Goal: Task Accomplishment & Management: Manage account settings

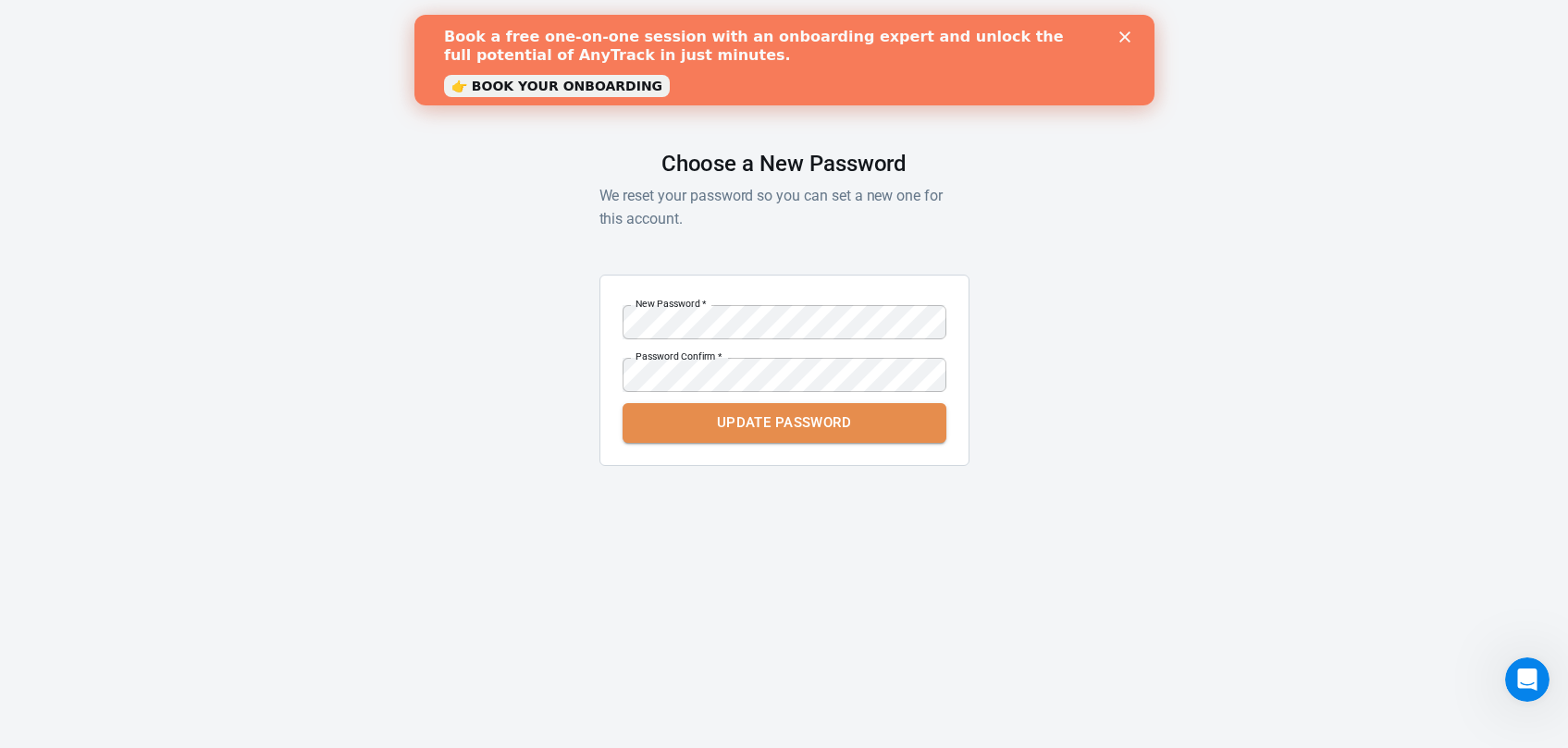
click at [849, 432] on button "Update Password" at bounding box center [784, 422] width 324 height 38
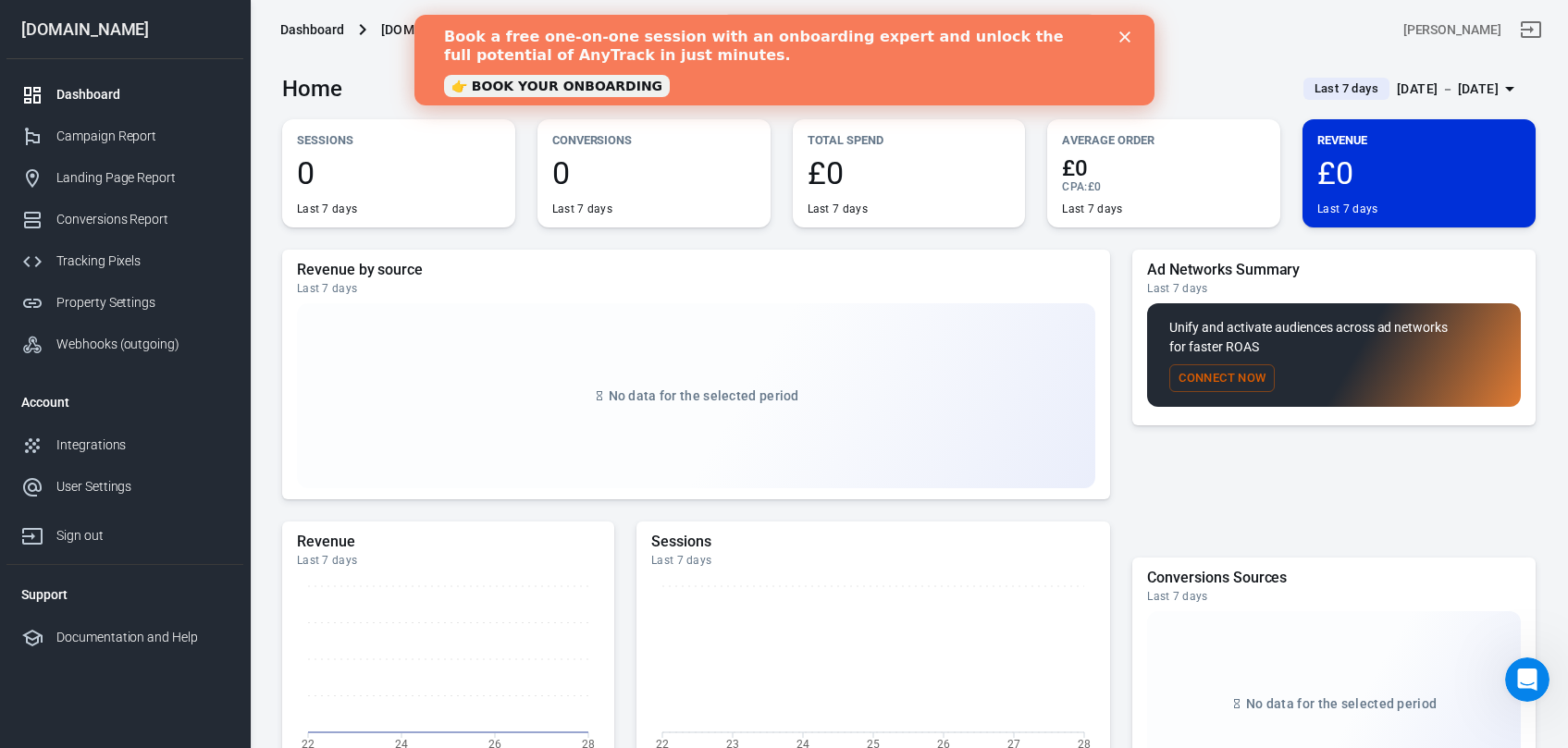
click at [1123, 34] on icon "Close" at bounding box center [1124, 36] width 11 height 11
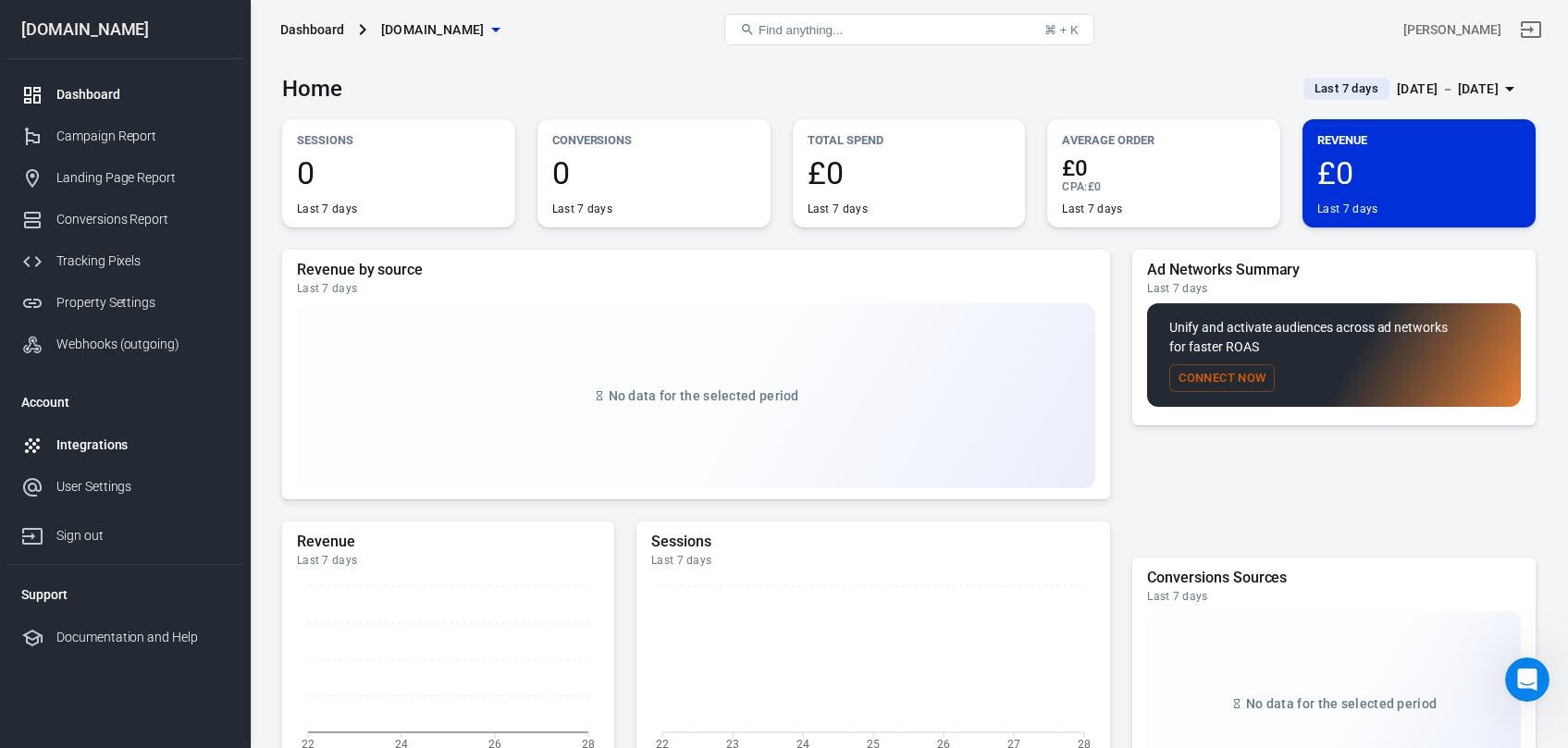
click at [94, 448] on div "Integrations" at bounding box center [142, 445] width 172 height 20
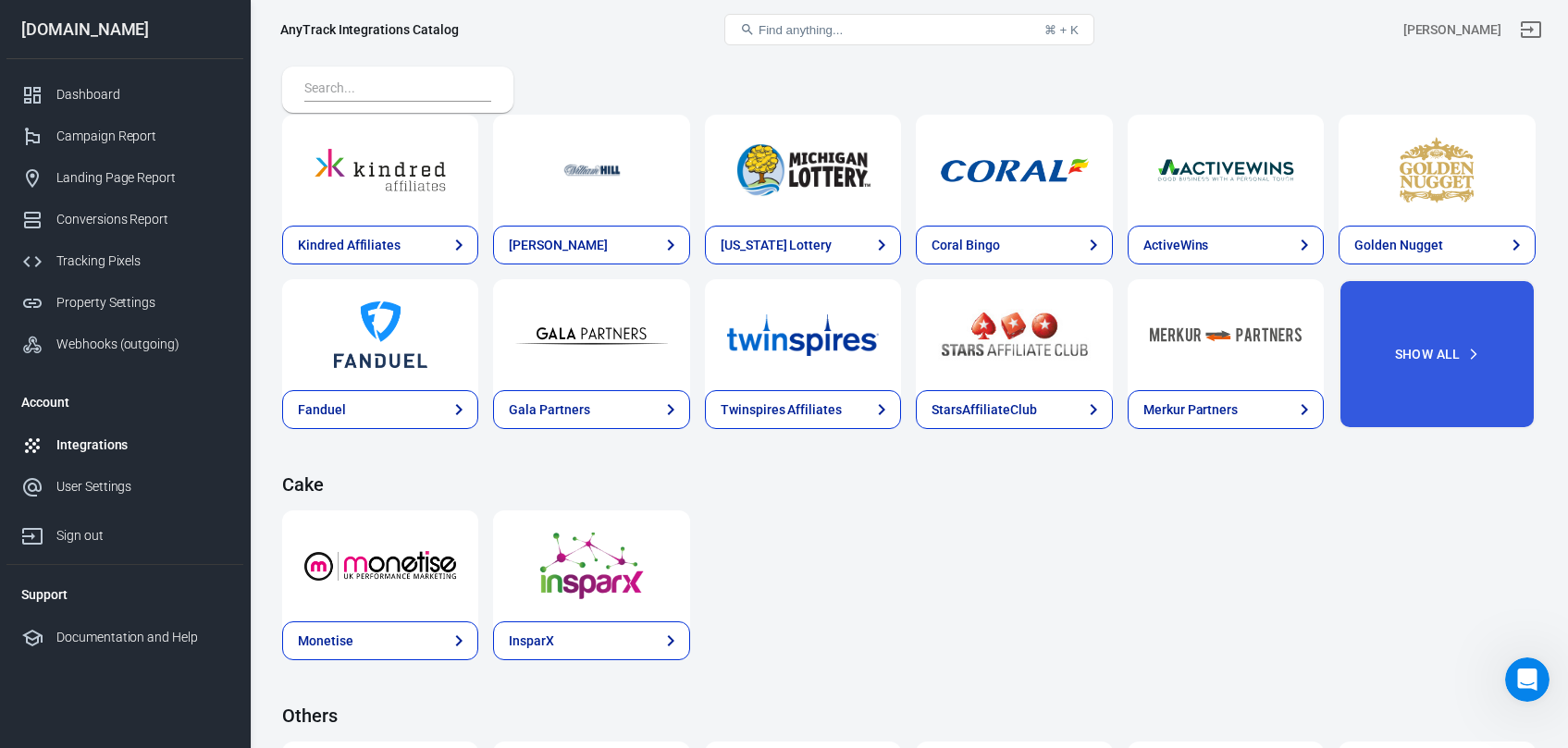
scroll to position [2790, 0]
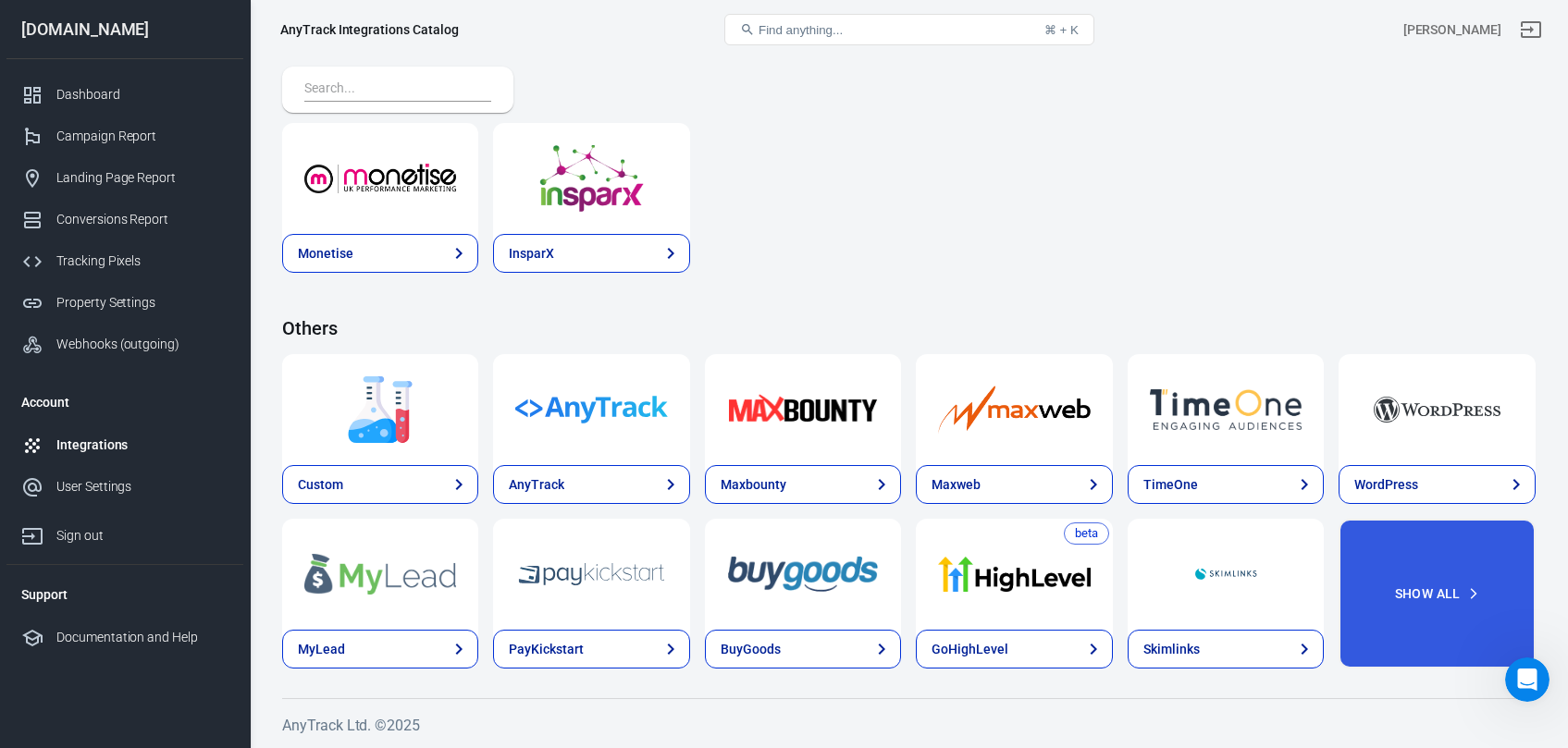
click at [779, 27] on span "Find anything..." at bounding box center [800, 30] width 84 height 14
click at [813, 44] on button "Find anything... ⌘ + K" at bounding box center [909, 30] width 370 height 32
click at [808, 31] on span "Find anything..." at bounding box center [800, 30] width 84 height 14
click at [732, 26] on button "Find anything... ⌘ + K" at bounding box center [909, 30] width 370 height 32
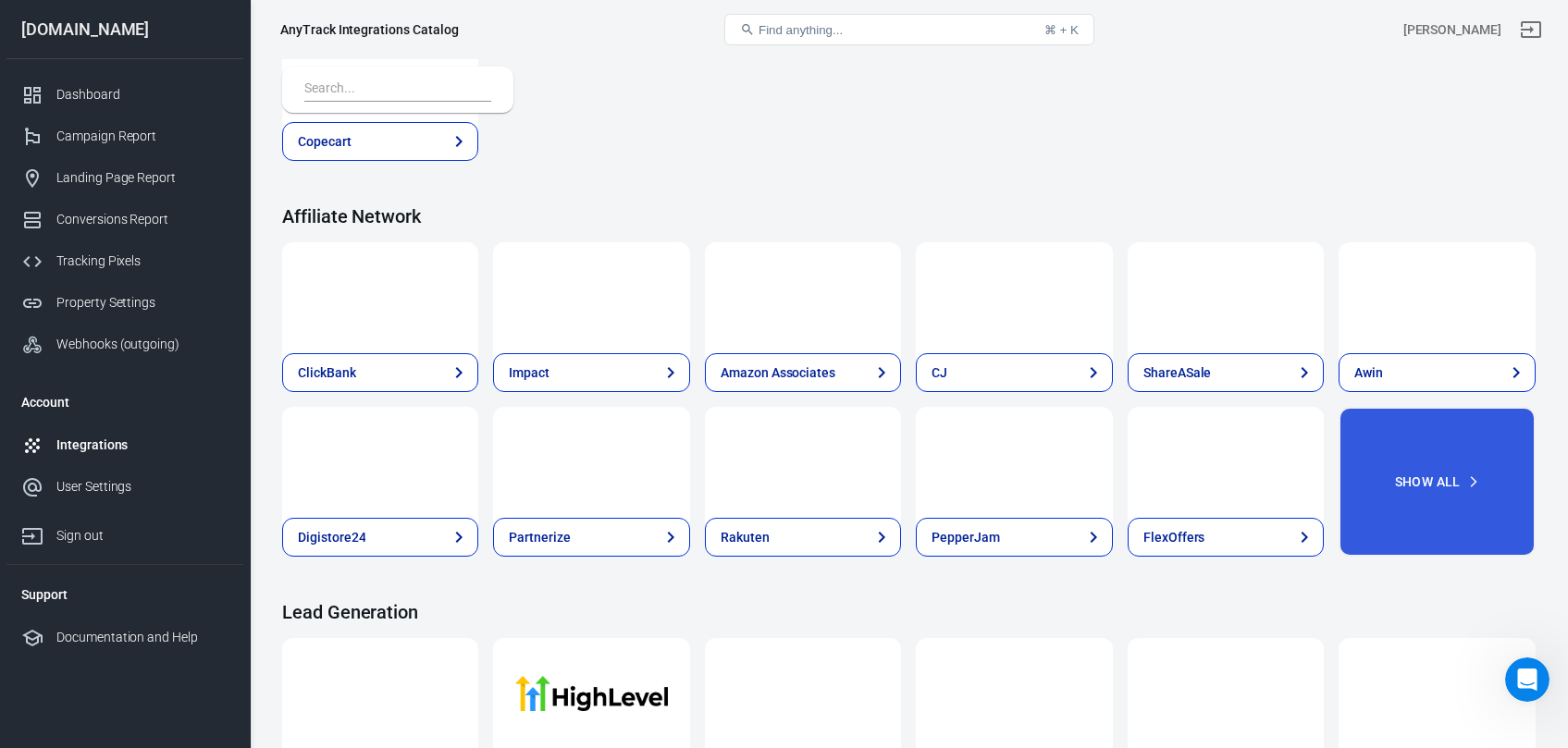
scroll to position [0, 0]
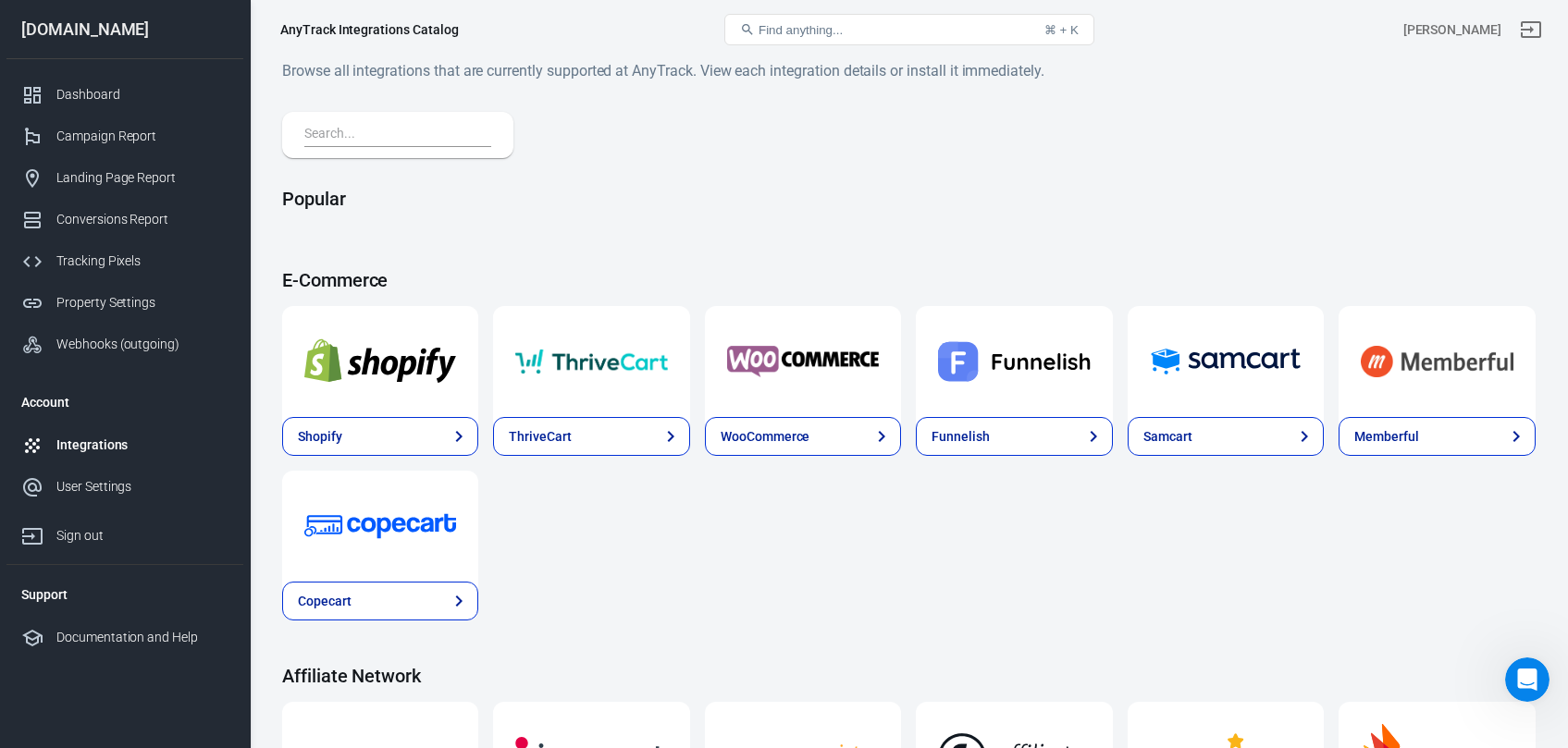
click at [807, 31] on span "Find anything..." at bounding box center [800, 30] width 84 height 14
click at [356, 134] on input "text" at bounding box center [394, 135] width 179 height 24
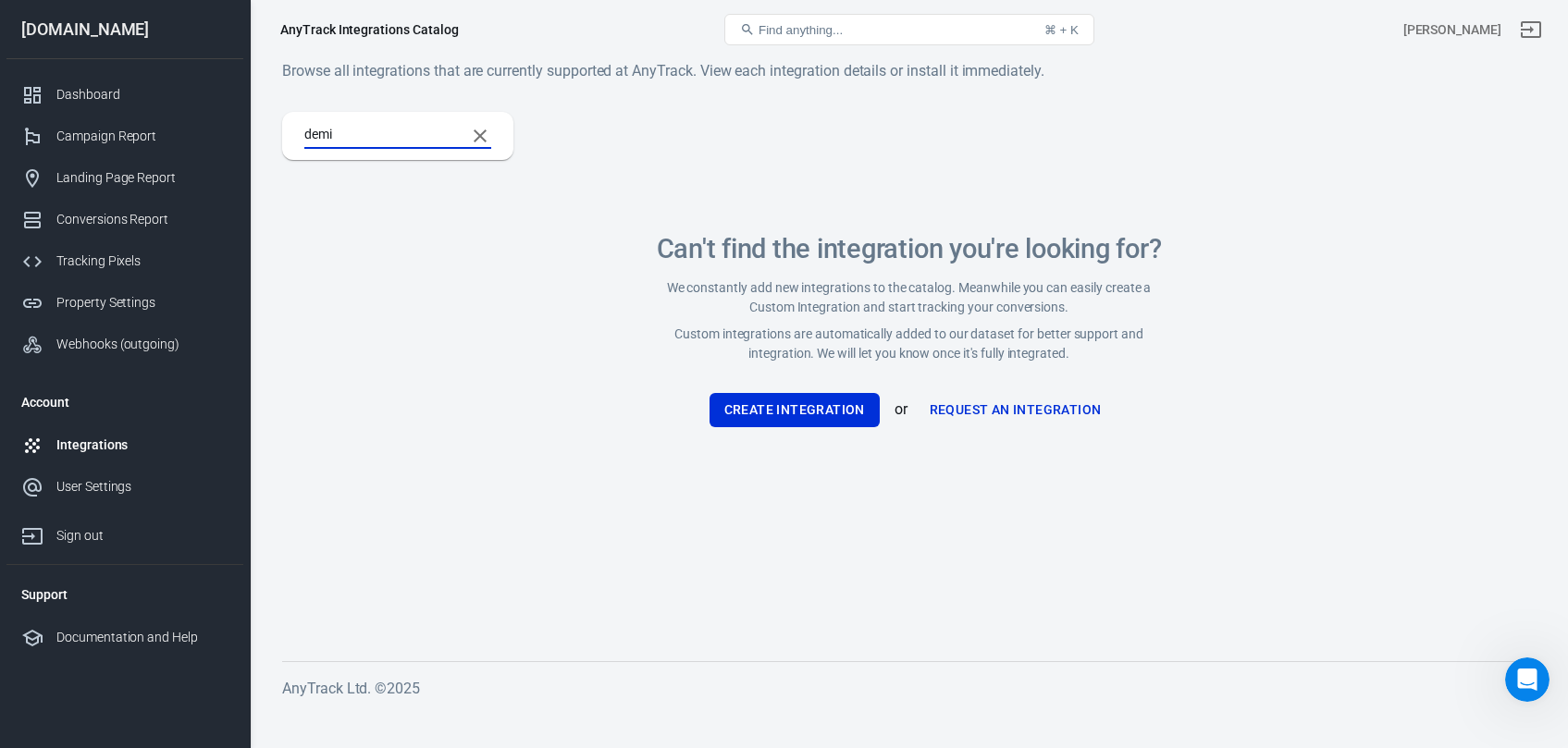
type input "demio"
click at [356, 134] on input "demio" at bounding box center [377, 136] width 146 height 24
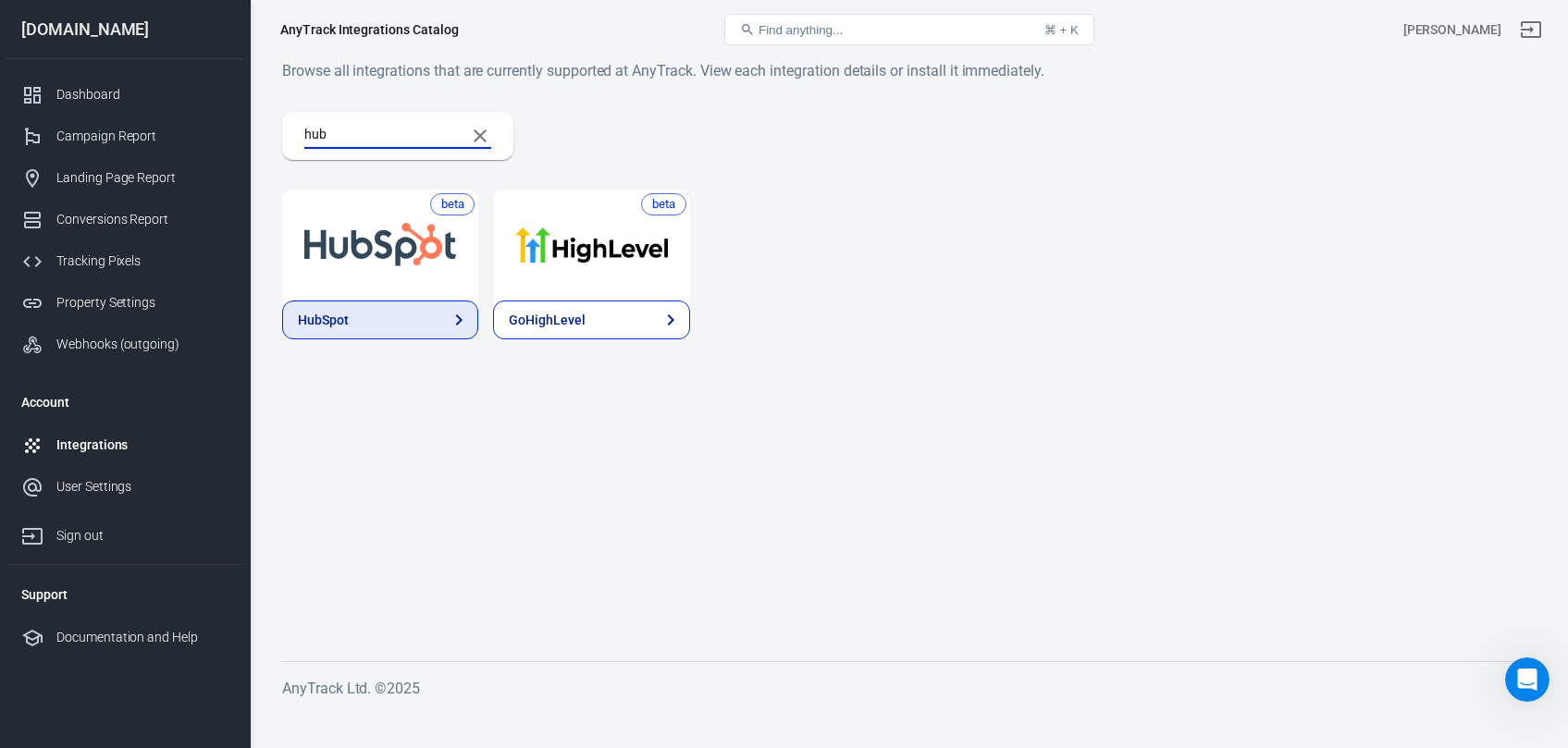
type input "hub"
click at [388, 331] on link "HubSpot" at bounding box center [379, 319] width 196 height 38
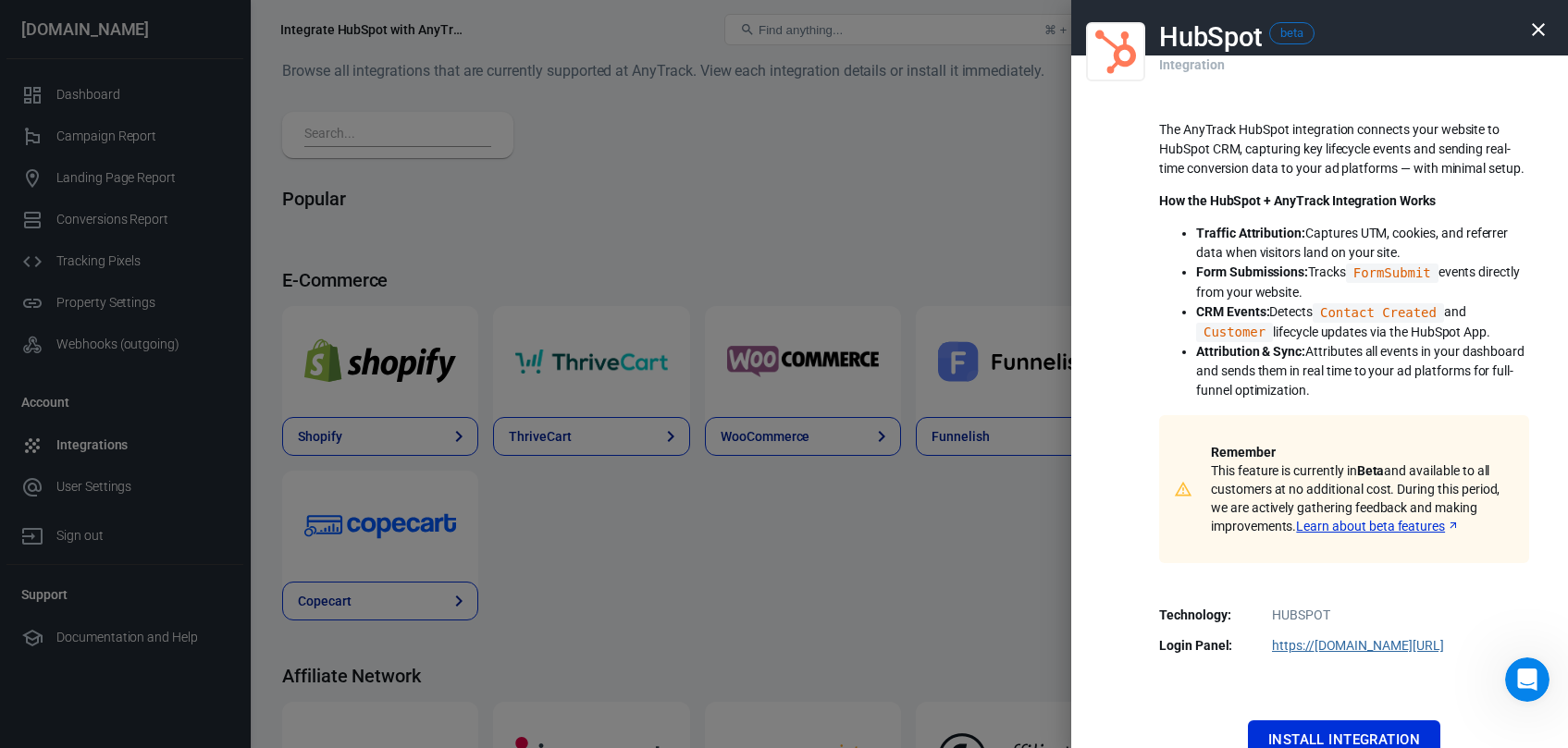
scroll to position [207, 0]
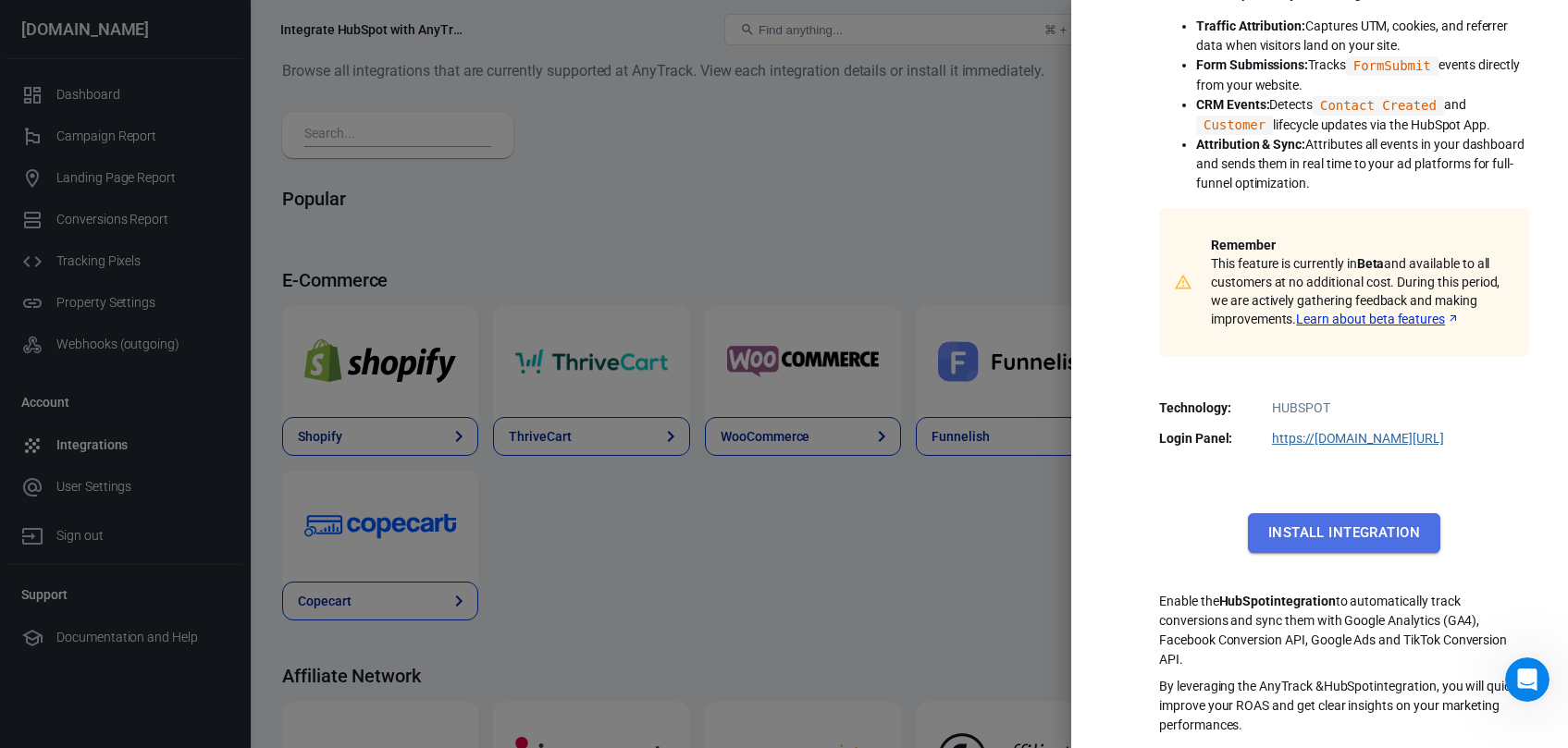
click at [1359, 544] on button "Install Integration" at bounding box center [1343, 532] width 192 height 38
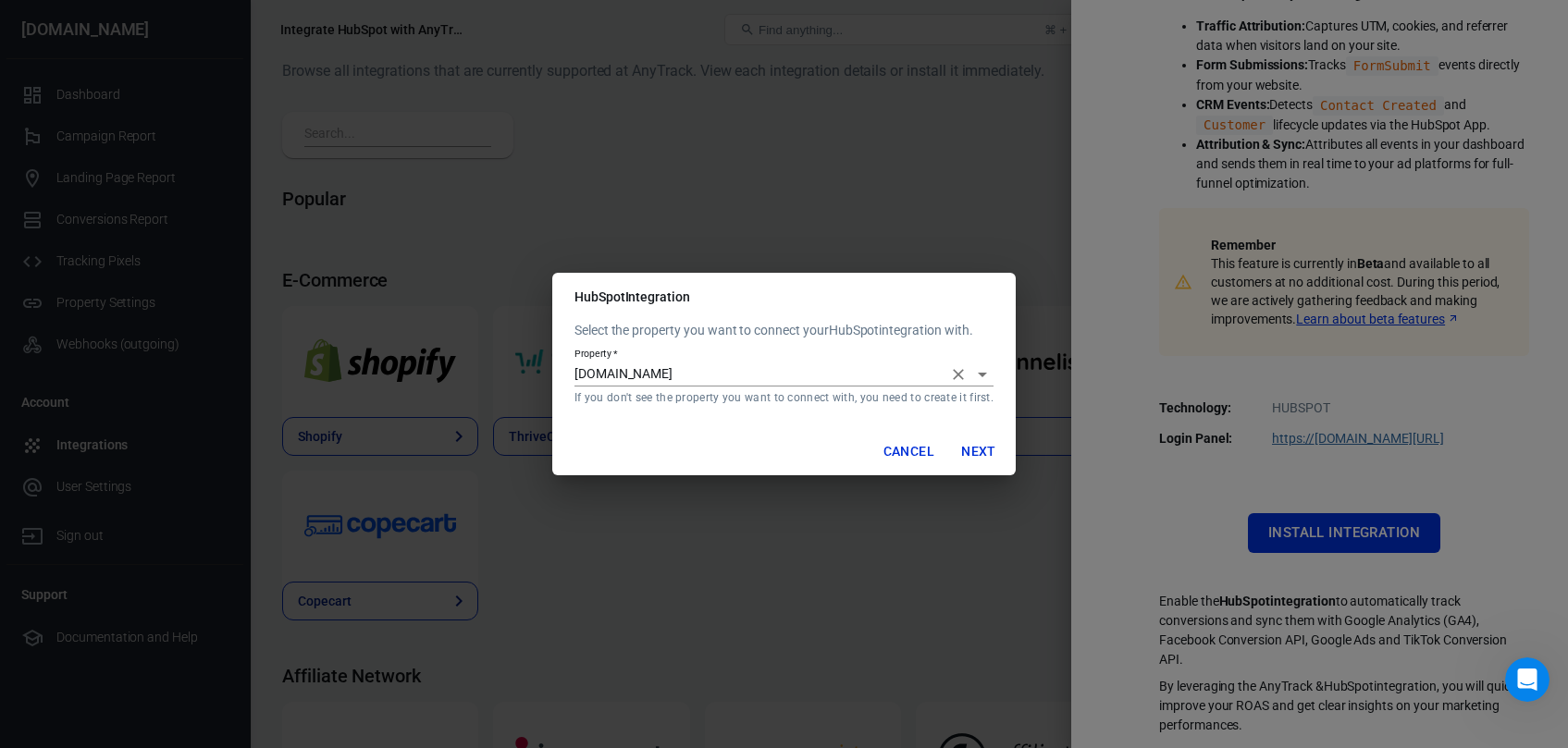
click at [890, 369] on input "[DOMAIN_NAME]" at bounding box center [758, 374] width 368 height 23
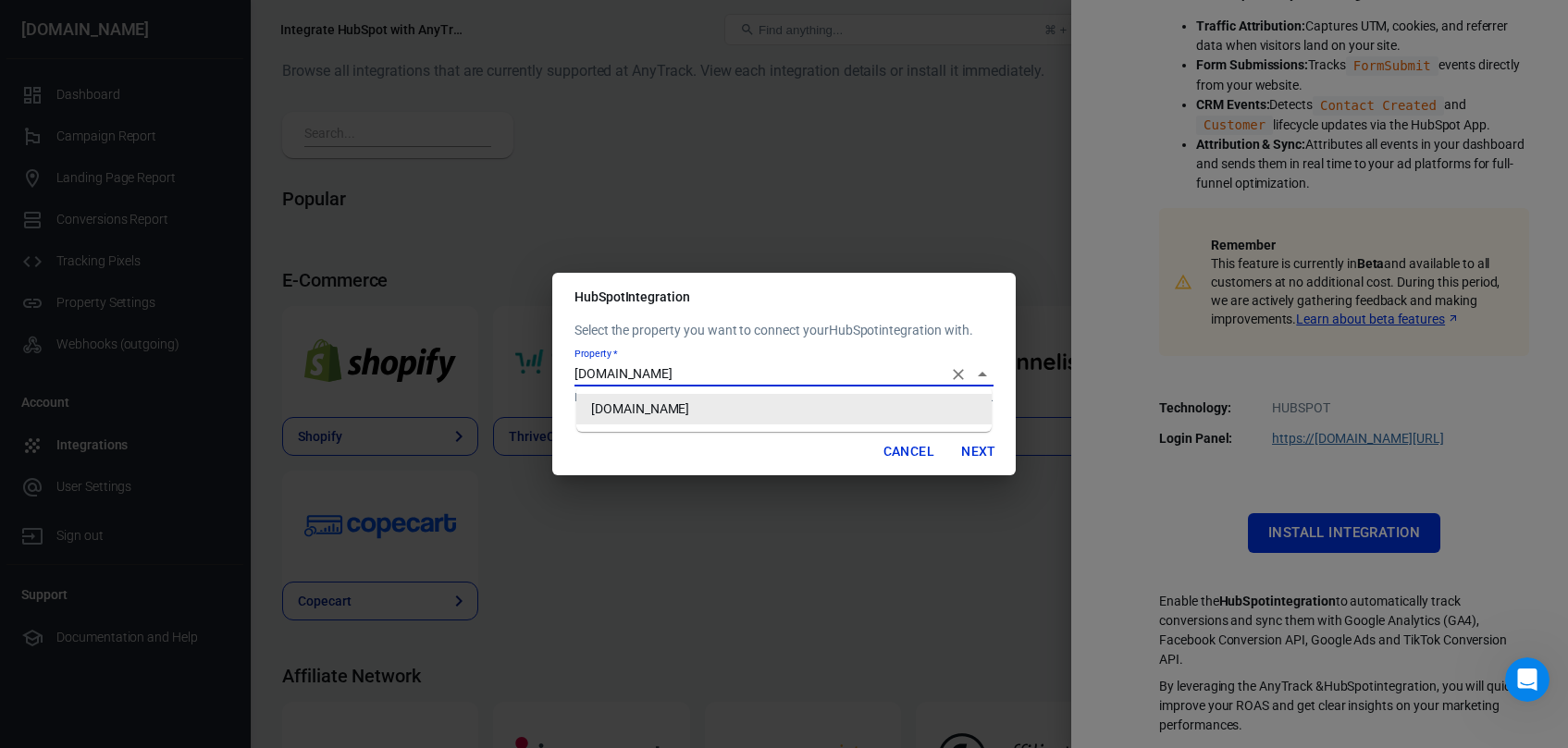
click at [901, 348] on div "Property   * [DOMAIN_NAME] If you don't see the property you want to connect wi…" at bounding box center [784, 376] width 419 height 57
click at [914, 440] on button "Cancel" at bounding box center [909, 451] width 66 height 34
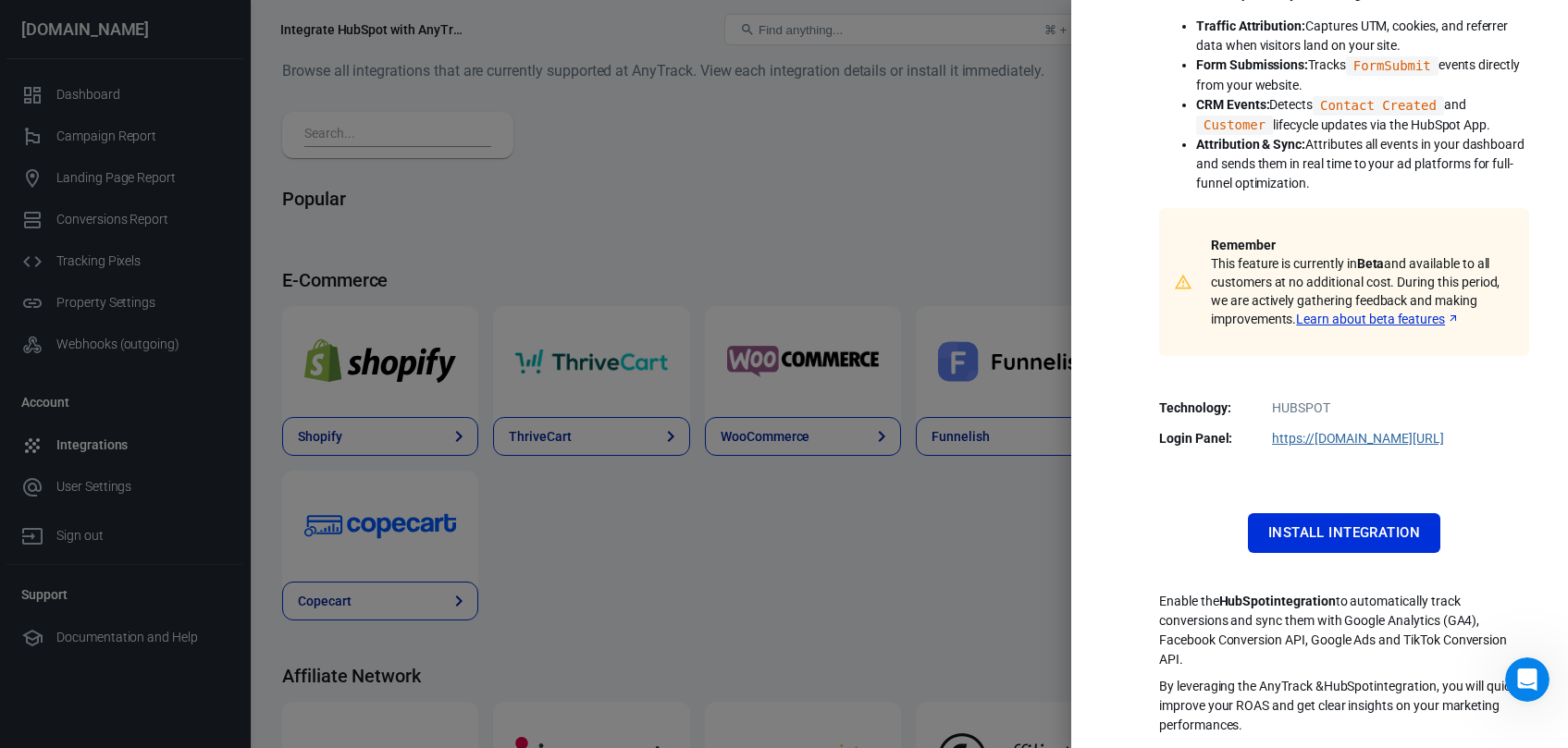
scroll to position [0, 0]
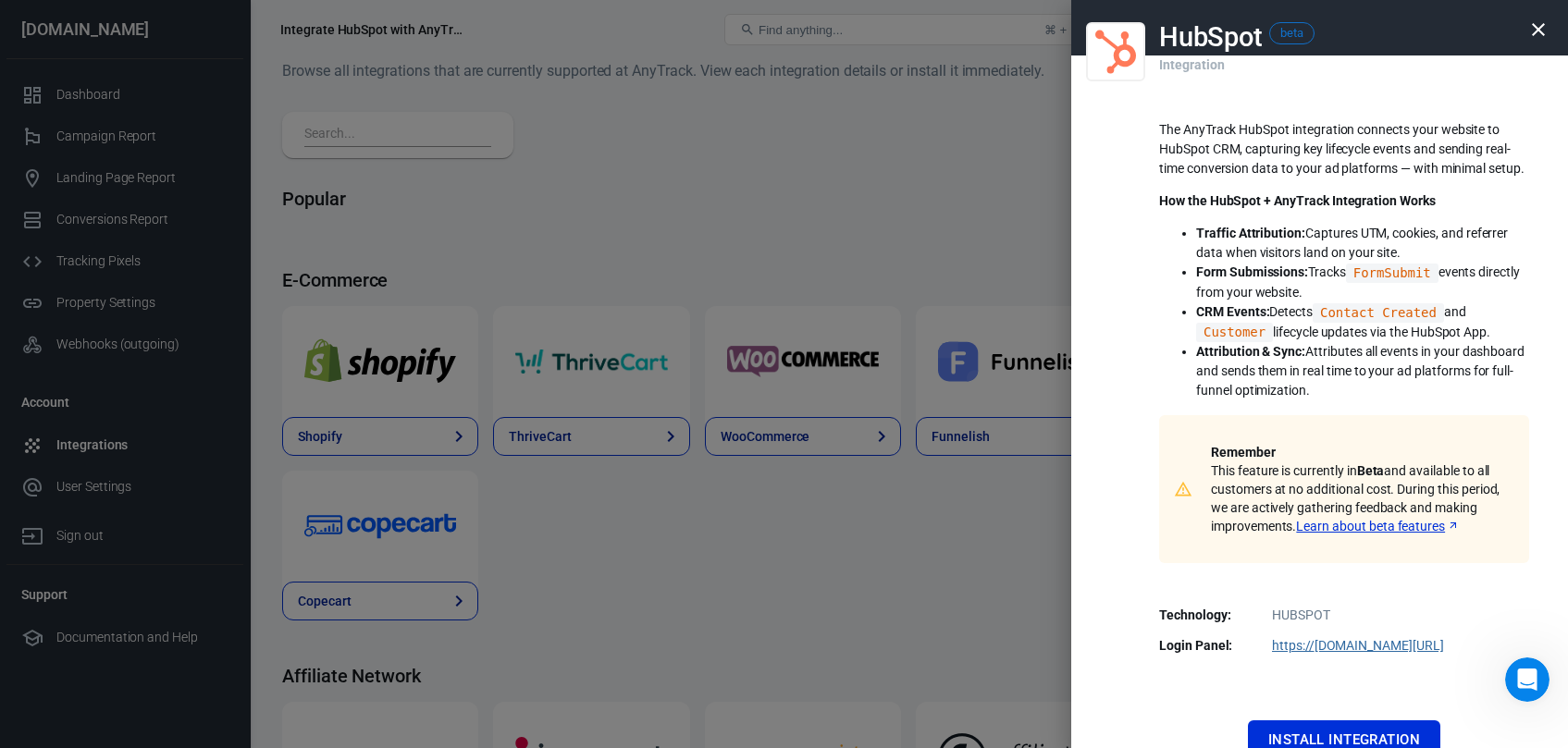
click at [1535, 26] on icon "button" at bounding box center [1538, 29] width 13 height 13
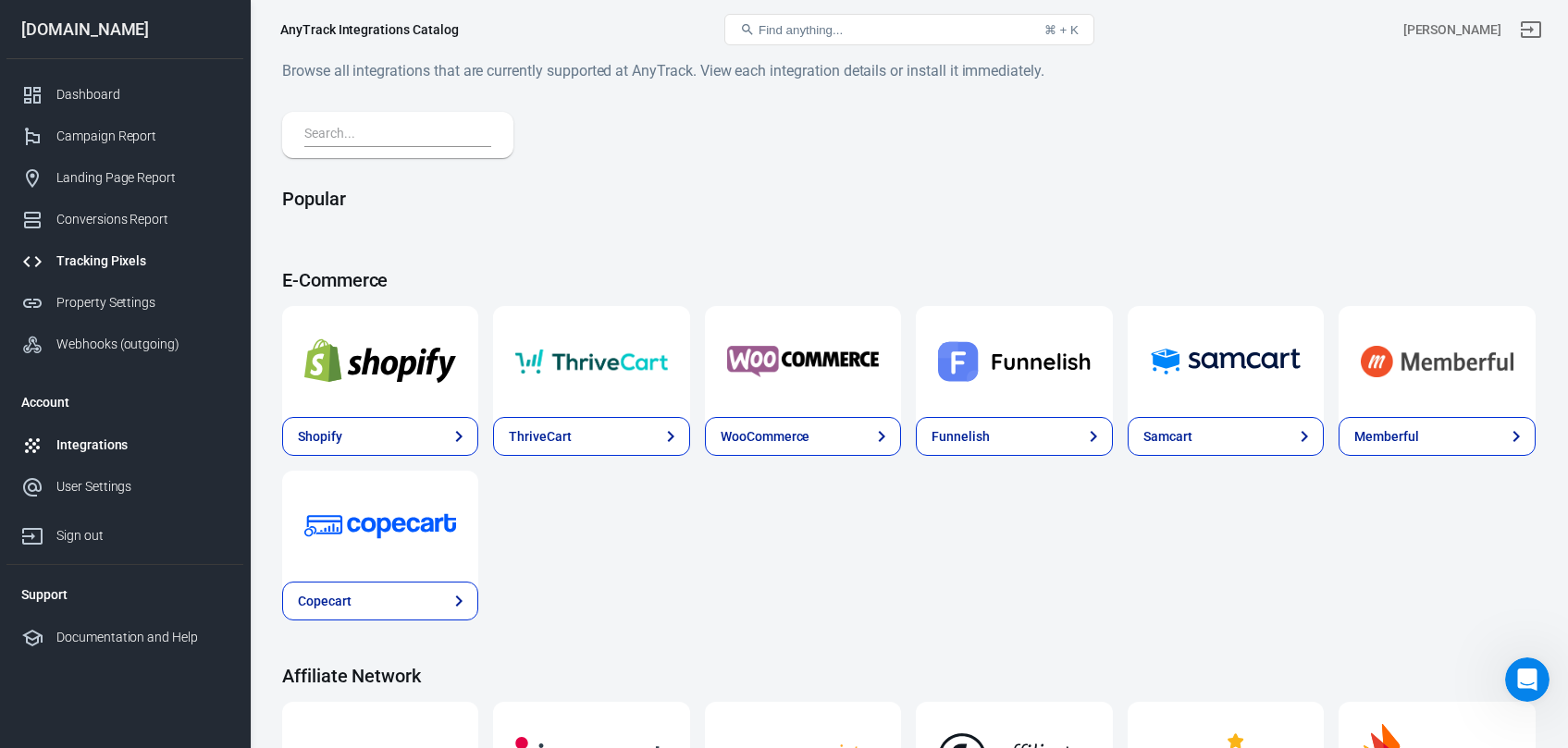
click at [111, 266] on div "Tracking Pixels" at bounding box center [142, 261] width 172 height 20
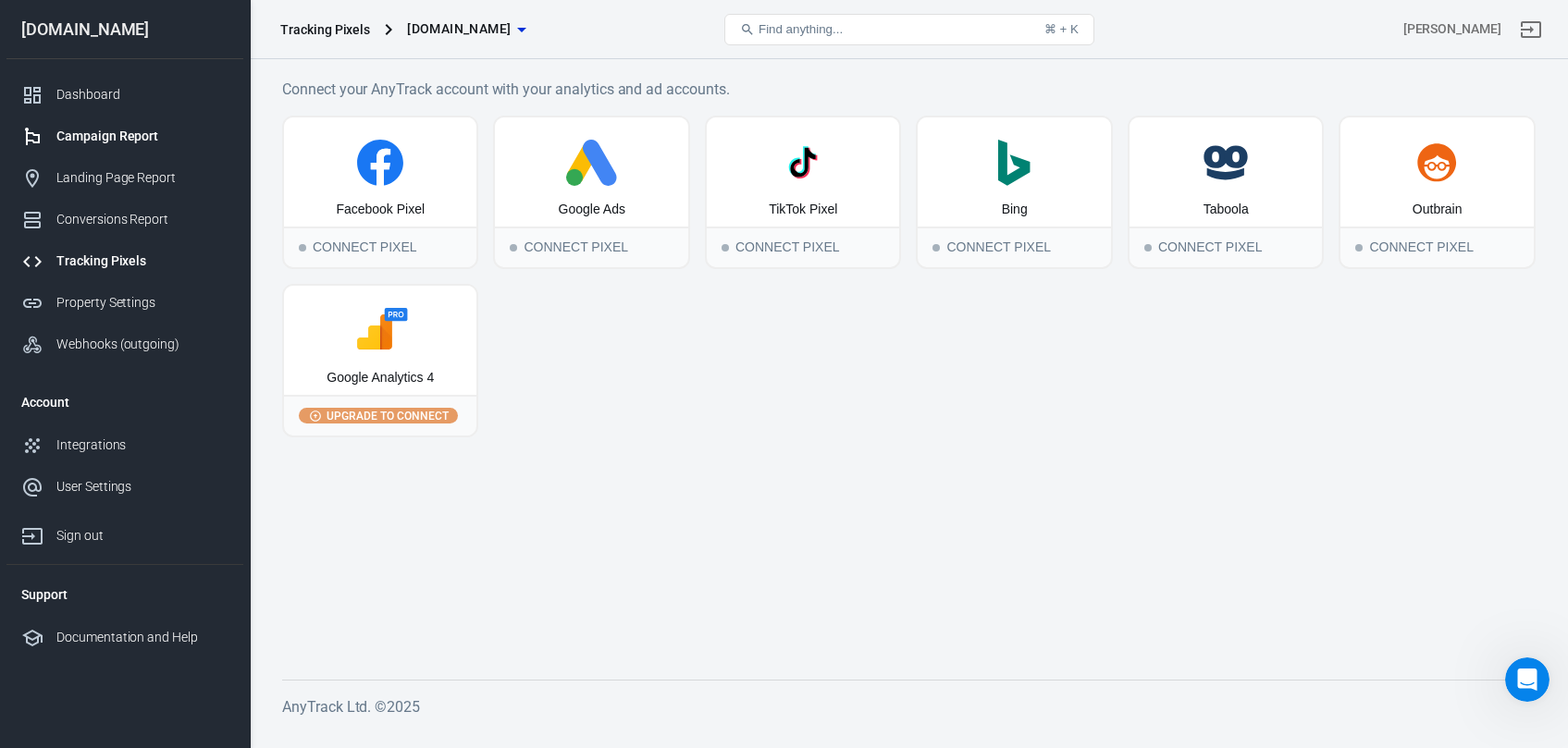
click at [113, 134] on div "Campaign Report" at bounding box center [142, 137] width 172 height 20
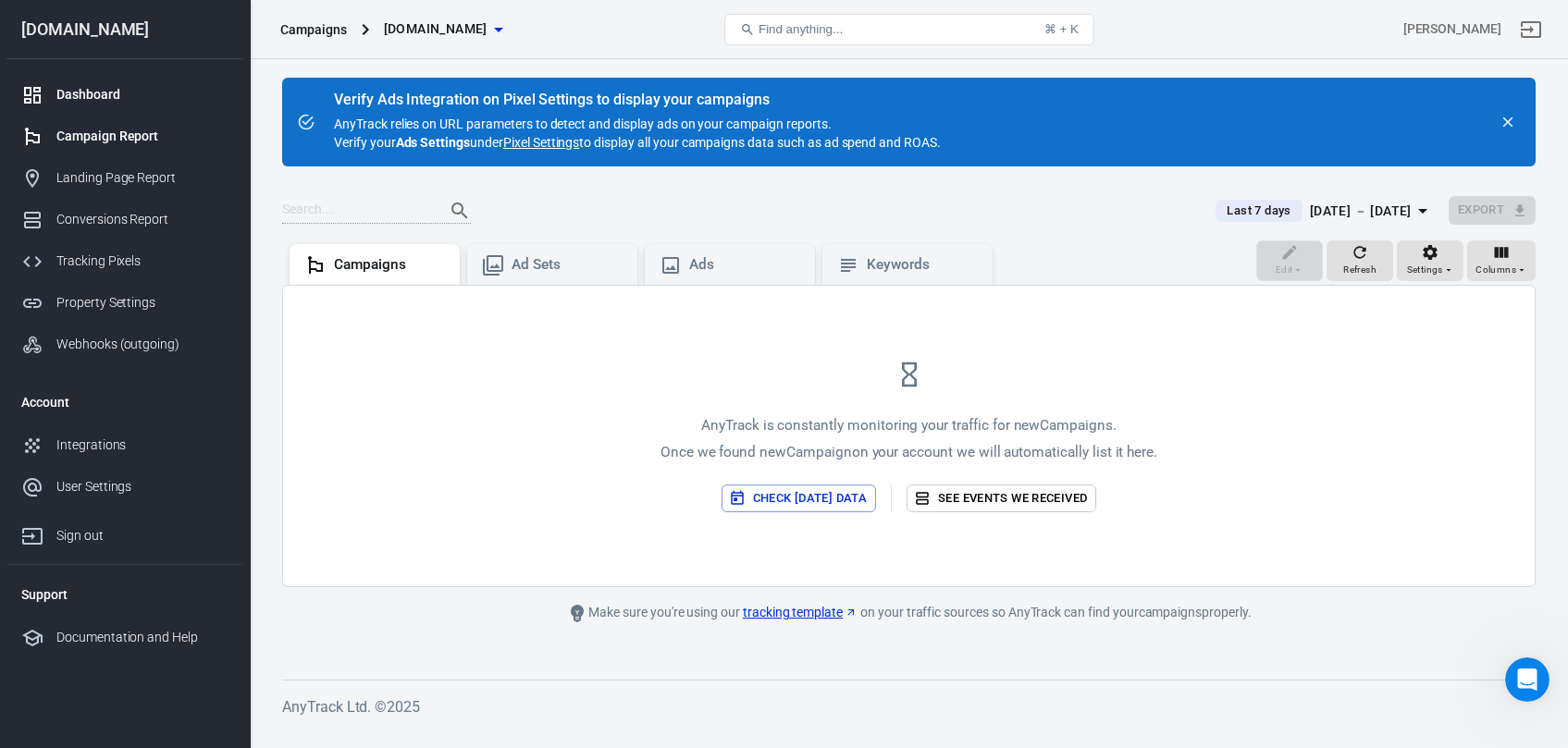
click at [96, 90] on div "Dashboard" at bounding box center [142, 95] width 172 height 20
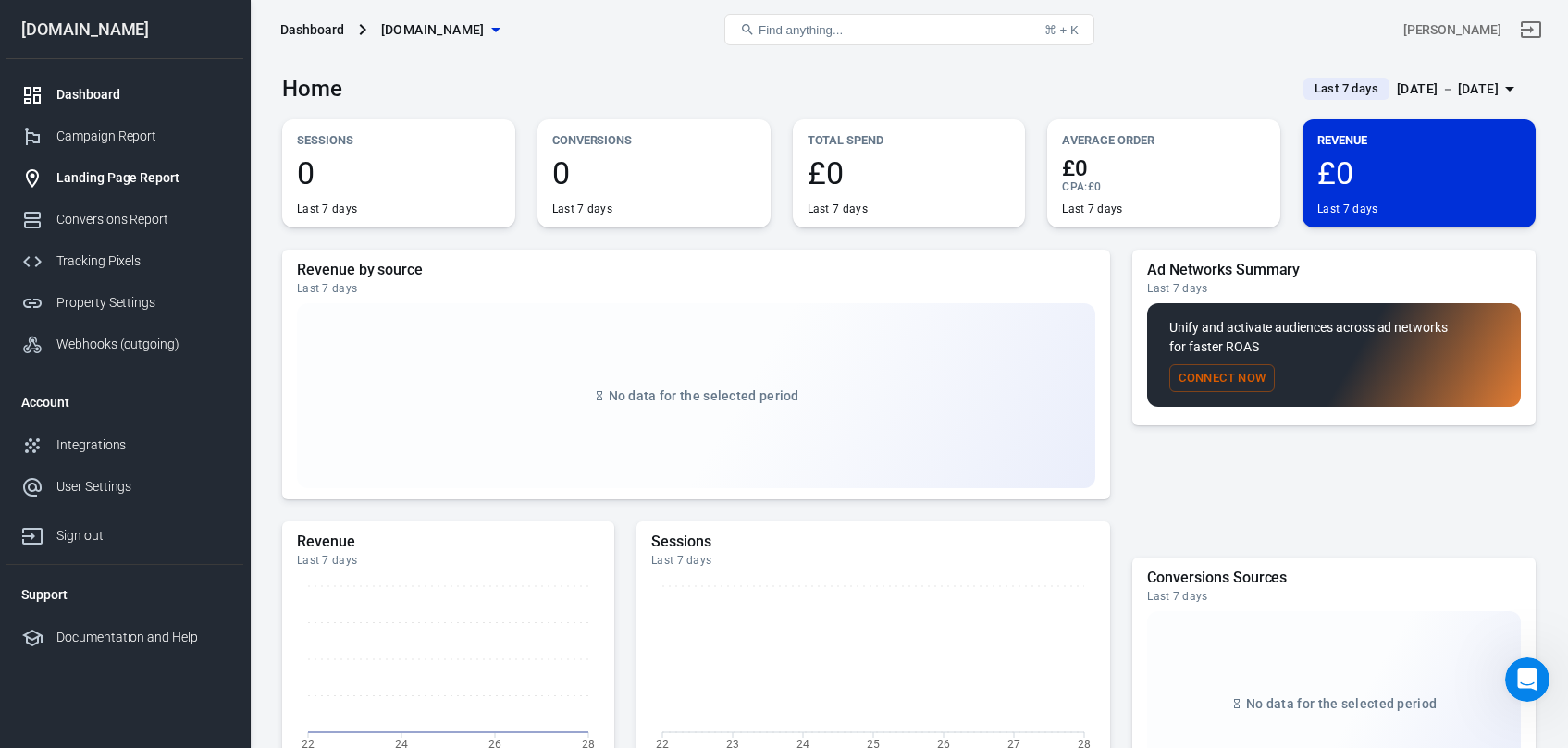
click at [120, 173] on div "Landing Page Report" at bounding box center [142, 178] width 172 height 20
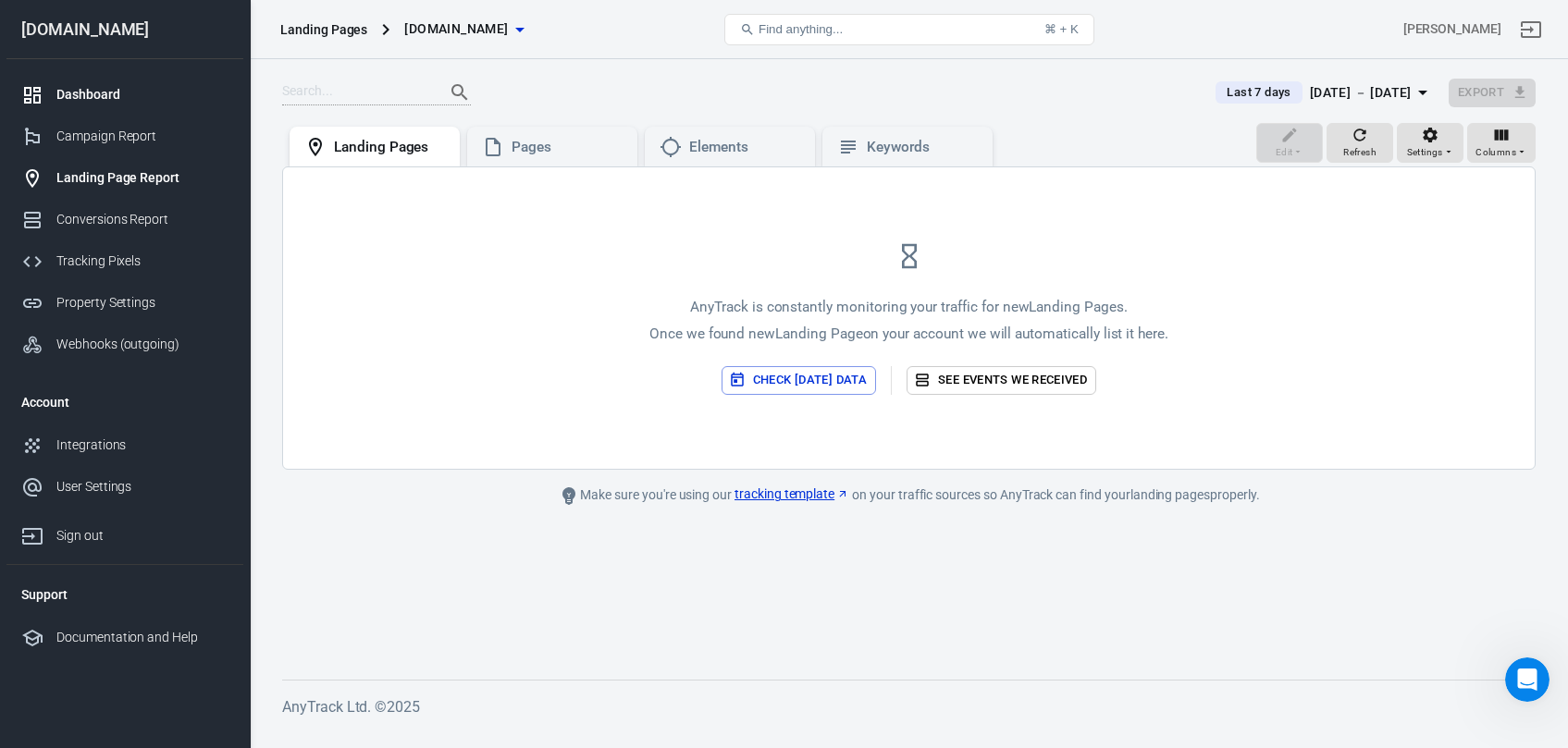
click at [106, 101] on div "Dashboard" at bounding box center [142, 95] width 172 height 20
